Goal: Information Seeking & Learning: Learn about a topic

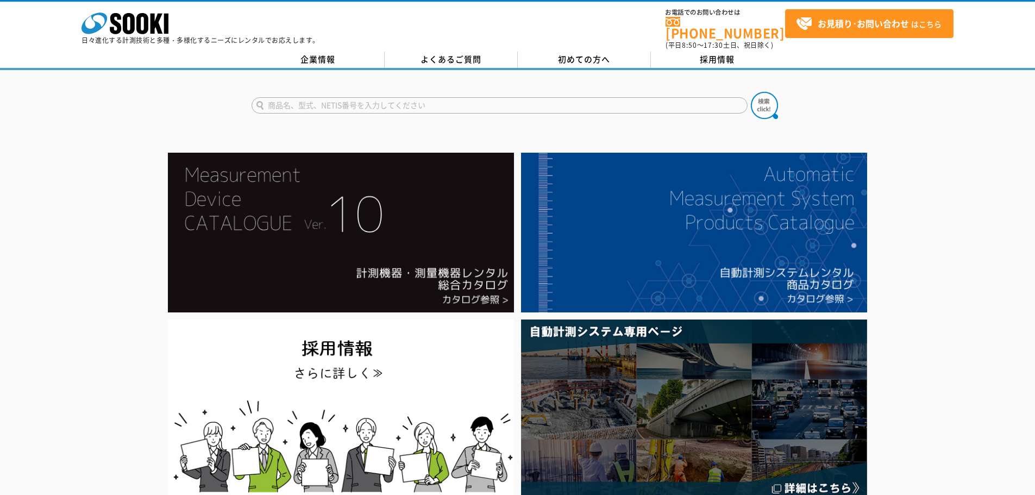
drag, startPoint x: 326, startPoint y: 102, endPoint x: 334, endPoint y: 97, distance: 9.2
click at [326, 102] on input "text" at bounding box center [500, 105] width 496 height 16
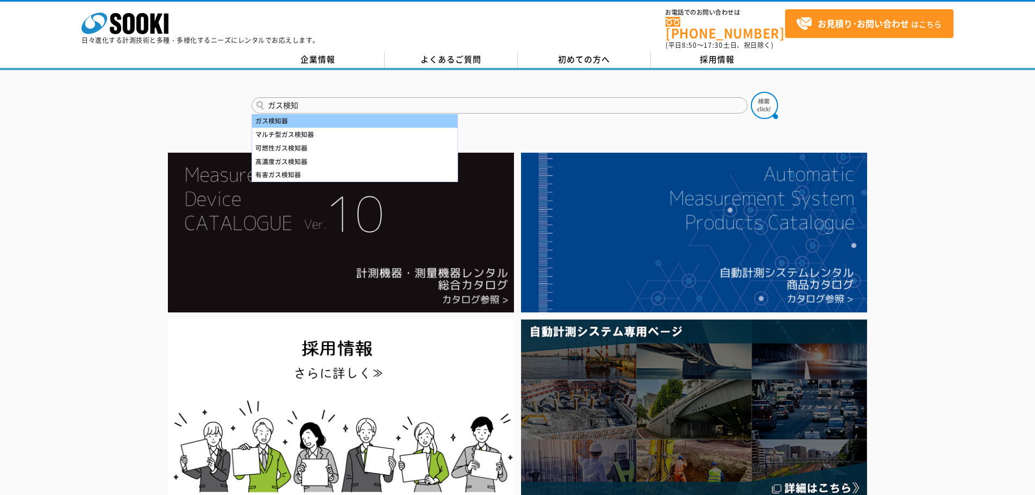
click at [319, 115] on div "ガス検知器" at bounding box center [354, 121] width 205 height 14
type input "ガス検知器"
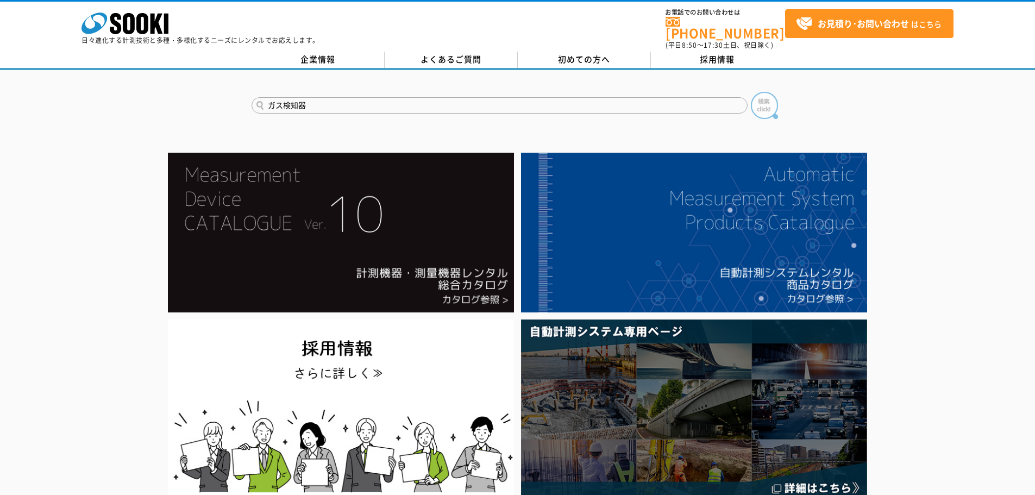
click at [773, 94] on img at bounding box center [764, 105] width 27 height 27
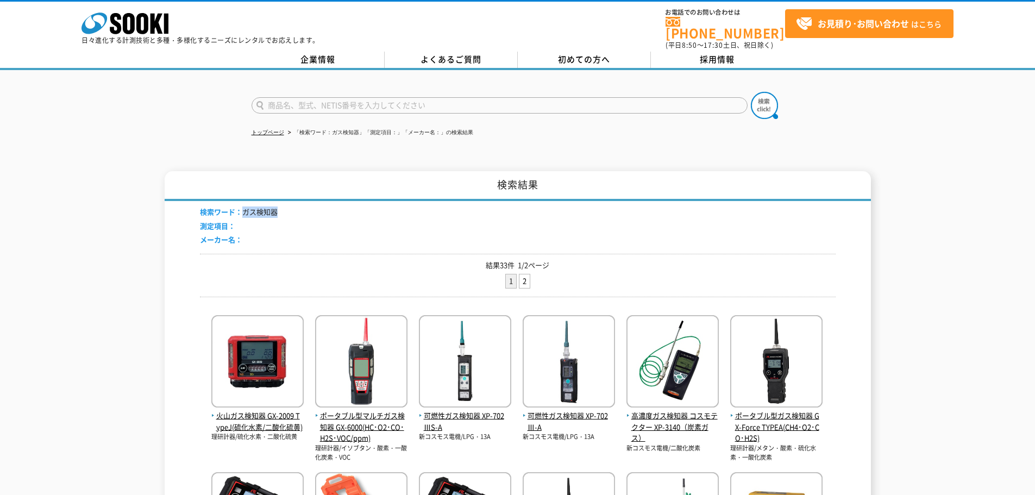
drag, startPoint x: 243, startPoint y: 205, endPoint x: 278, endPoint y: 117, distance: 94.9
click at [347, 203] on div "検索ワード： ガス検知器 測定項目： メーカー名：" at bounding box center [518, 227] width 636 height 53
copy li "ガス検知器"
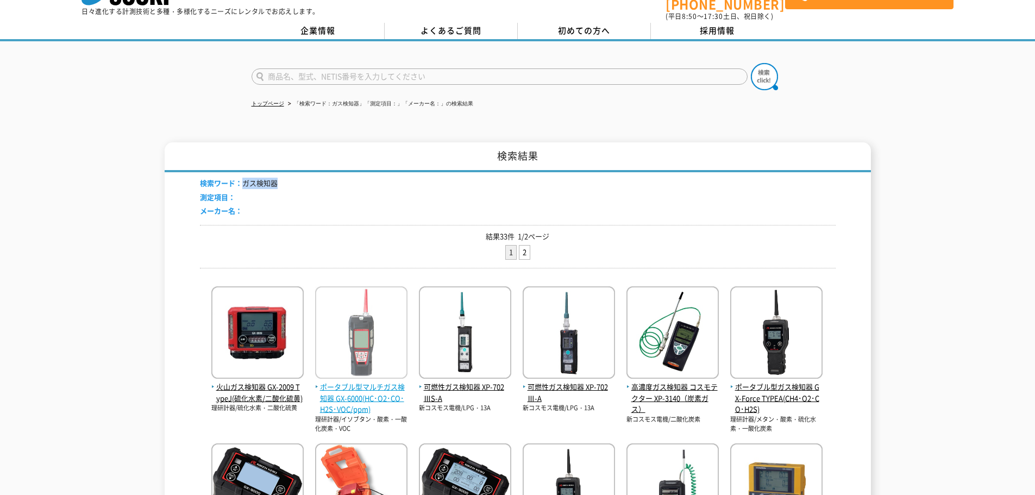
scroll to position [54, 0]
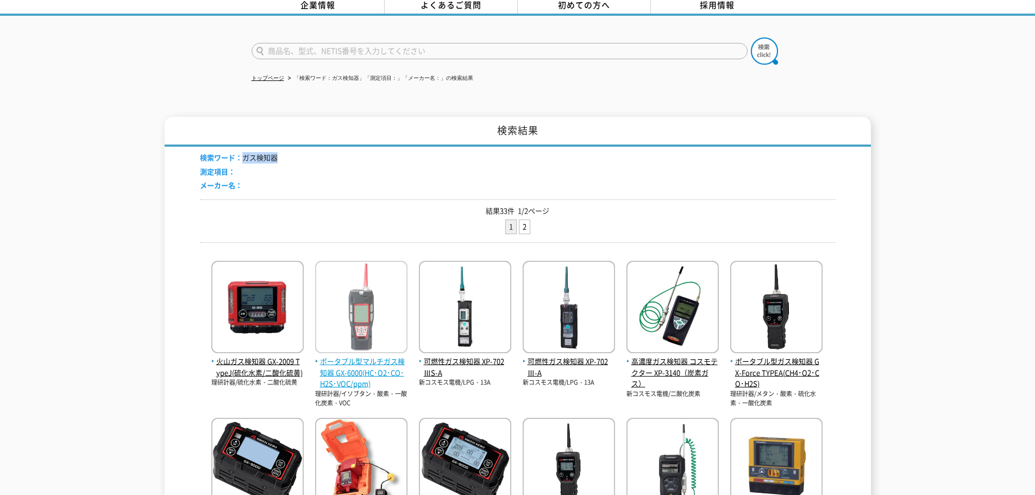
click at [365, 348] on img at bounding box center [361, 308] width 92 height 95
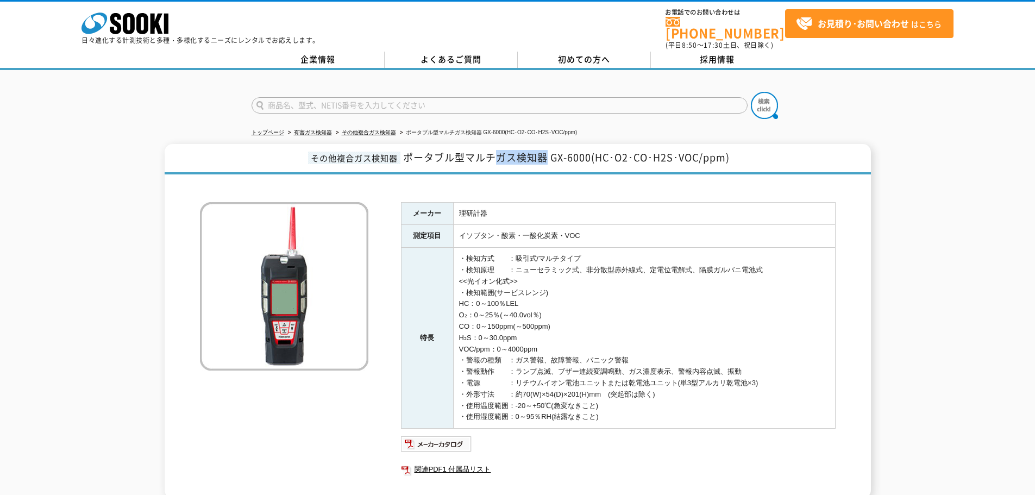
drag, startPoint x: 496, startPoint y: 151, endPoint x: 543, endPoint y: 156, distance: 47.5
click at [543, 156] on span "ポータブル型マルチガス検知器 GX-6000(HC･O2･CO･H2S･VOC/ppm)" at bounding box center [566, 157] width 327 height 15
copy span "ガス検知器"
